Goal: Entertainment & Leisure: Consume media (video, audio)

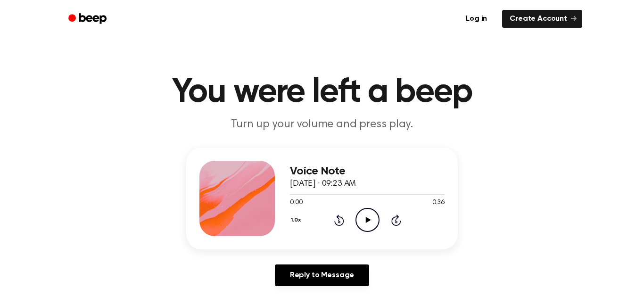
click at [366, 214] on icon "Play Audio" at bounding box center [367, 220] width 24 height 24
click at [363, 213] on icon "Pause Audio" at bounding box center [367, 220] width 24 height 24
click at [363, 213] on icon "Play Audio" at bounding box center [367, 220] width 24 height 24
click at [363, 213] on icon "Pause Audio" at bounding box center [367, 220] width 24 height 24
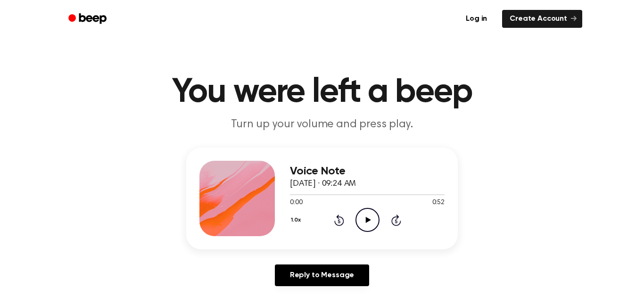
click at [370, 217] on icon "Play Audio" at bounding box center [367, 220] width 24 height 24
click at [296, 224] on button "1.0x" at bounding box center [297, 220] width 14 height 16
click at [308, 300] on div "1.2x" at bounding box center [308, 294] width 36 height 17
click at [294, 225] on button "1.2x" at bounding box center [297, 220] width 14 height 16
click at [257, 267] on div "Voice Note October 3, 2023 · 09:24 AM 0:38 0:52 Your browser does not support t…" at bounding box center [321, 220] width 621 height 146
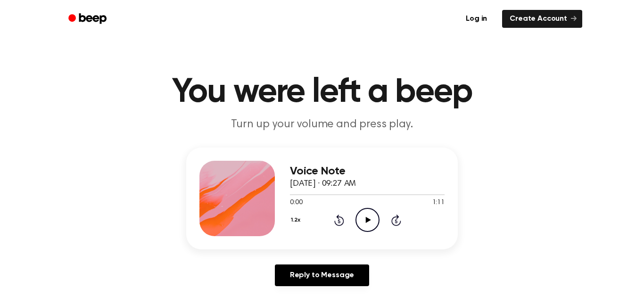
click at [297, 223] on button "1.2x" at bounding box center [297, 220] width 14 height 16
click at [187, 255] on div "Voice Note October 3, 2023 · 09:27 AM 0:00 1:11 Your browser does not support t…" at bounding box center [321, 220] width 621 height 146
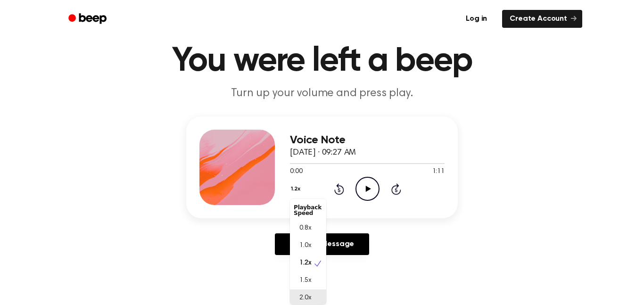
scroll to position [2, 0]
click at [258, 267] on main "You were left a beep Turn up your volume and press play. Voice Note October 3, …" at bounding box center [322, 259] width 644 height 581
click at [298, 187] on button "1.2x" at bounding box center [297, 189] width 14 height 16
click at [297, 300] on div "2.0x" at bounding box center [302, 298] width 17 height 10
click at [366, 194] on icon "Play Audio" at bounding box center [367, 189] width 24 height 24
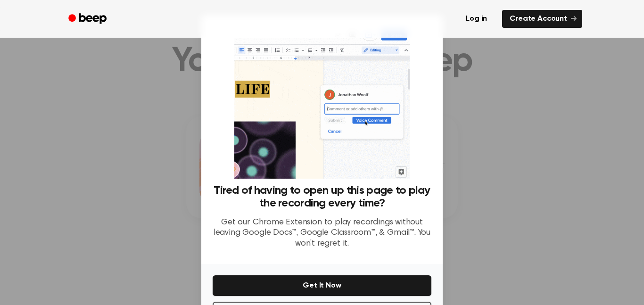
click at [502, 171] on div at bounding box center [322, 152] width 644 height 305
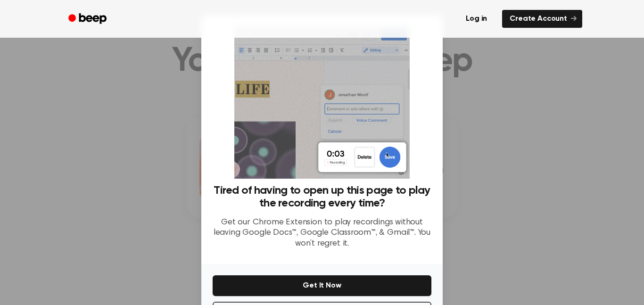
click at [487, 212] on div at bounding box center [322, 152] width 644 height 305
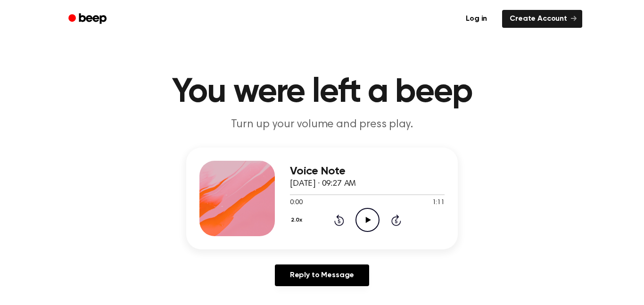
click at [369, 219] on icon "Play Audio" at bounding box center [367, 220] width 24 height 24
click at [369, 219] on icon "Pause Audio" at bounding box center [367, 220] width 24 height 24
click at [297, 216] on button "2.0x" at bounding box center [298, 220] width 16 height 16
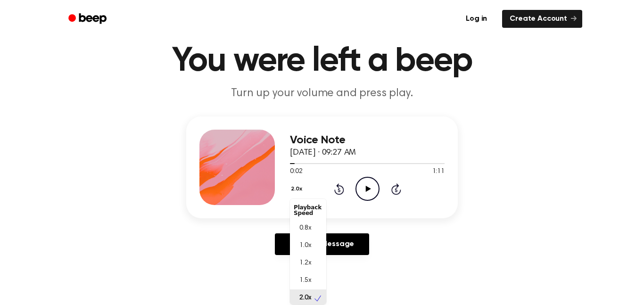
scroll to position [2, 0]
click at [308, 263] on span "1.2x" at bounding box center [305, 261] width 12 height 10
click at [293, 190] on button "1.2x" at bounding box center [297, 189] width 14 height 16
click at [310, 244] on span "1.0x" at bounding box center [305, 246] width 12 height 10
click at [364, 183] on icon "Play Audio" at bounding box center [367, 189] width 24 height 24
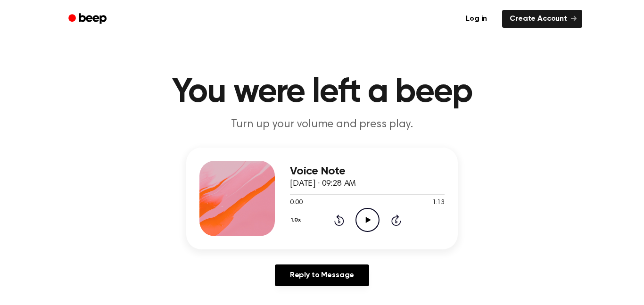
click at [367, 215] on icon "Play Audio" at bounding box center [367, 220] width 24 height 24
click at [369, 220] on icon at bounding box center [367, 220] width 5 height 6
click at [375, 217] on icon "Play Audio" at bounding box center [367, 220] width 24 height 24
click at [371, 221] on icon "Play Audio" at bounding box center [367, 220] width 24 height 24
click at [372, 222] on icon "Pause Audio" at bounding box center [367, 220] width 24 height 24
